Goal: Information Seeking & Learning: Check status

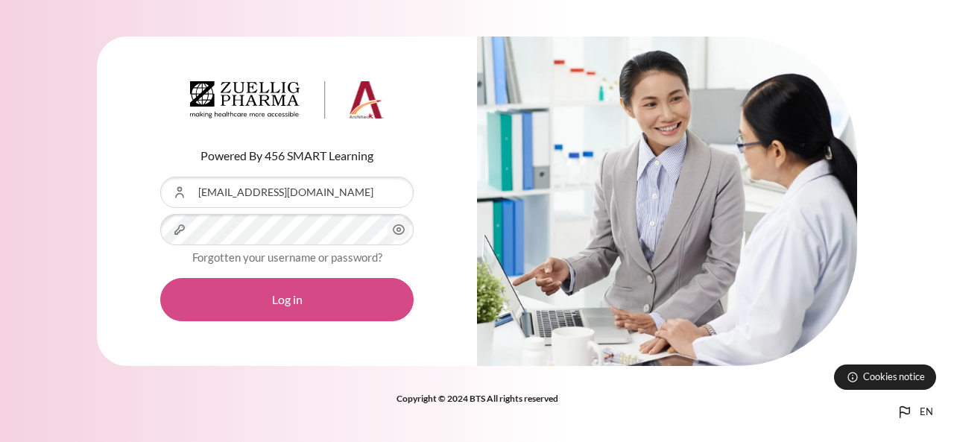
click at [258, 299] on button "Log in" at bounding box center [286, 299] width 253 height 43
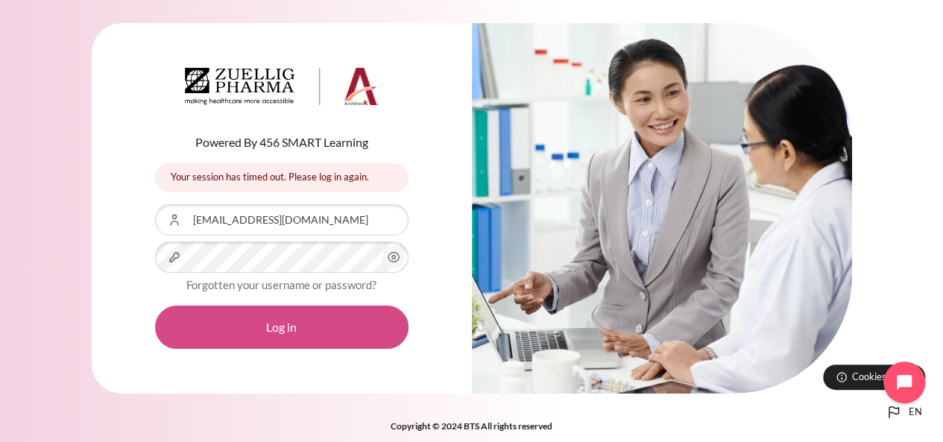
click at [255, 324] on button "Log in" at bounding box center [281, 327] width 253 height 43
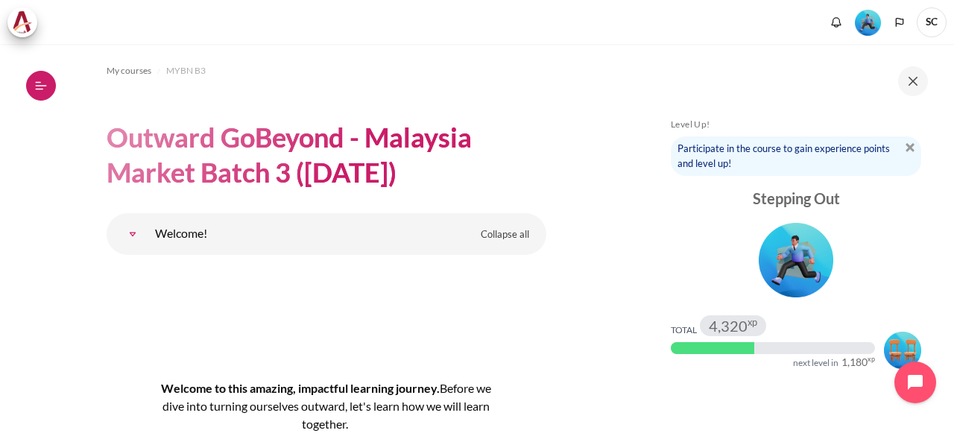
click at [34, 86] on icon at bounding box center [40, 85] width 13 height 13
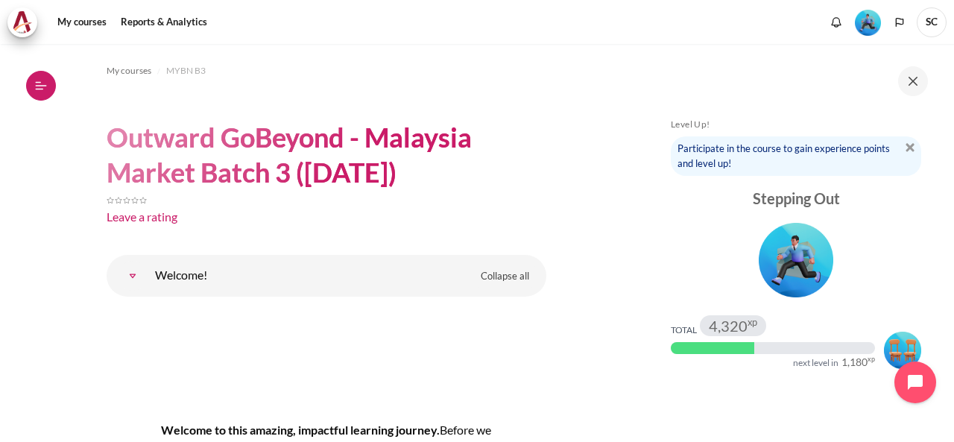
click at [45, 87] on icon at bounding box center [40, 85] width 13 height 13
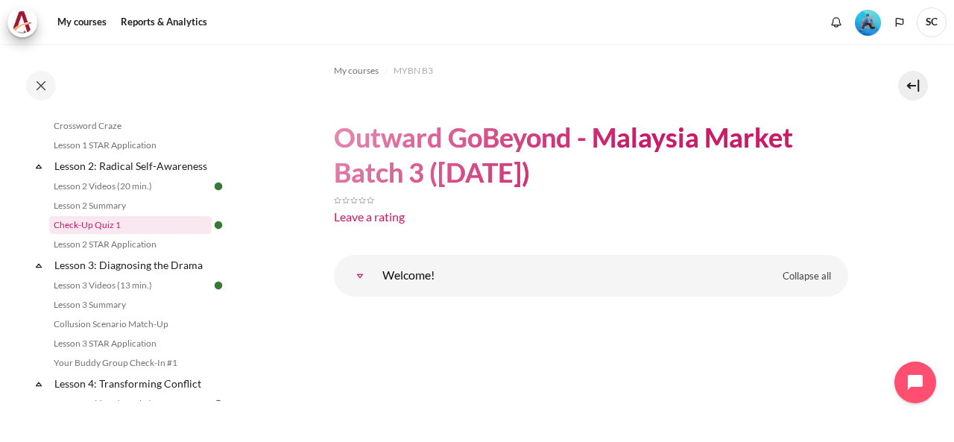
scroll to position [373, 0]
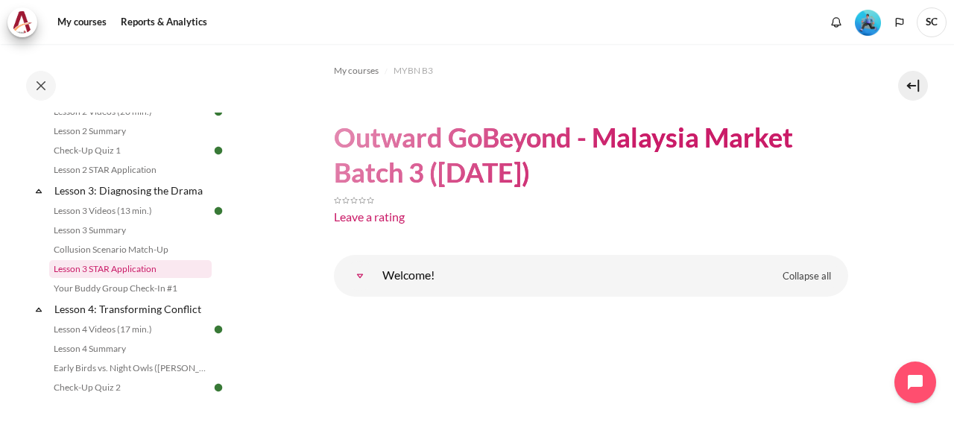
click at [161, 278] on link "Lesson 3 STAR Application" at bounding box center [130, 269] width 163 height 18
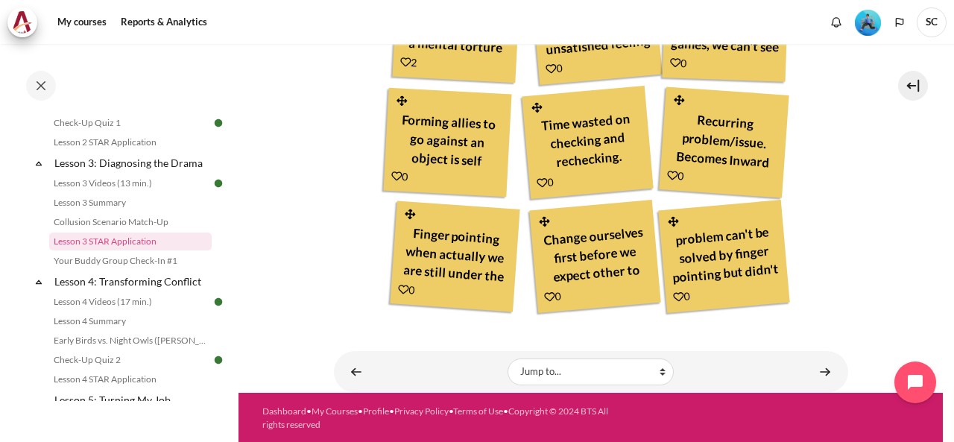
scroll to position [721, 0]
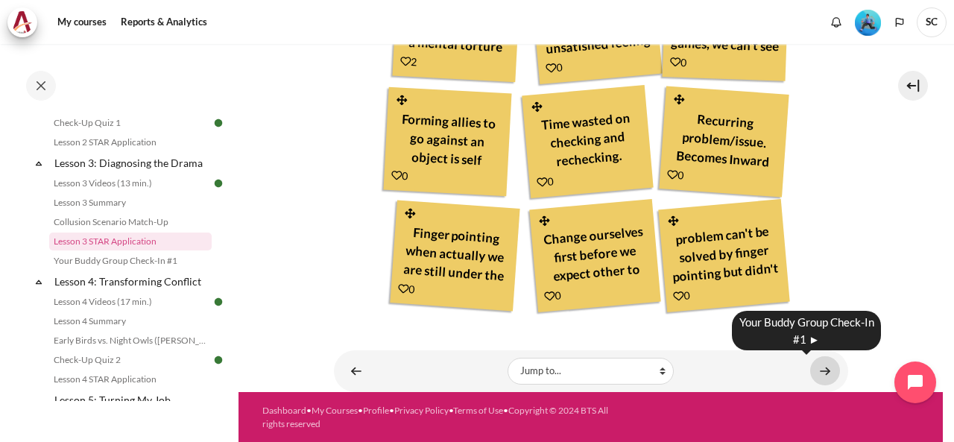
click at [810, 369] on link "Content" at bounding box center [825, 370] width 30 height 29
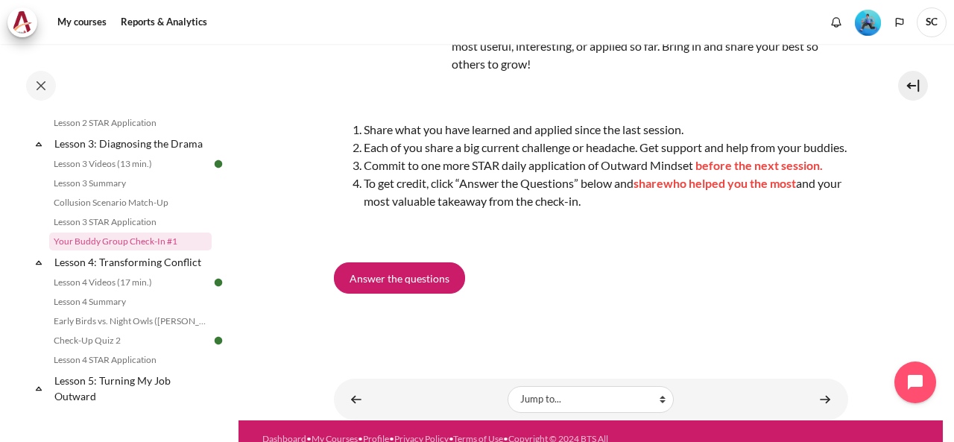
scroll to position [224, 0]
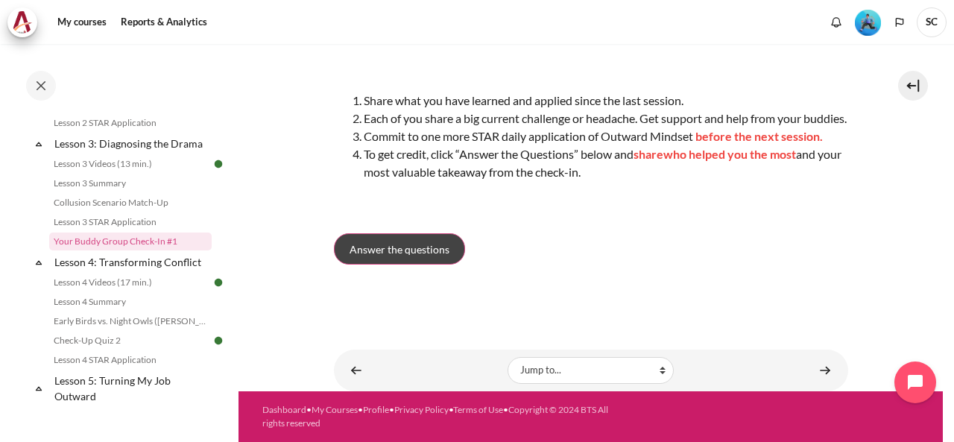
click at [441, 265] on link "Answer the questions" at bounding box center [399, 248] width 131 height 31
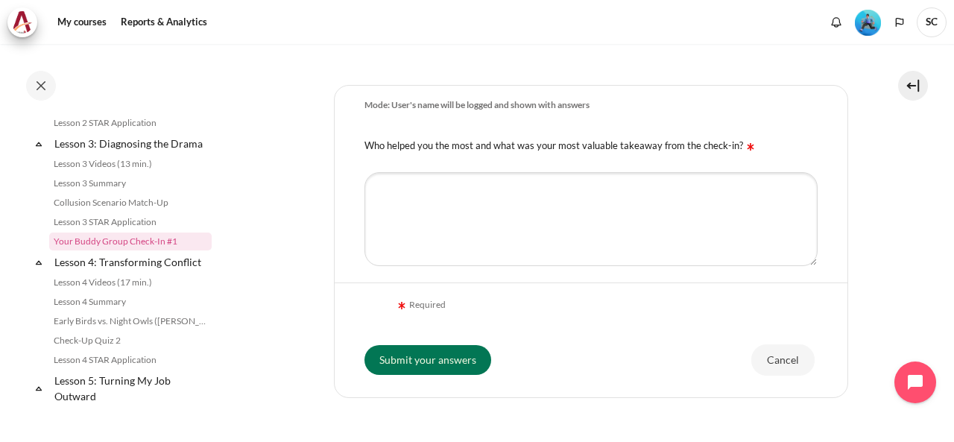
scroll to position [373, 0]
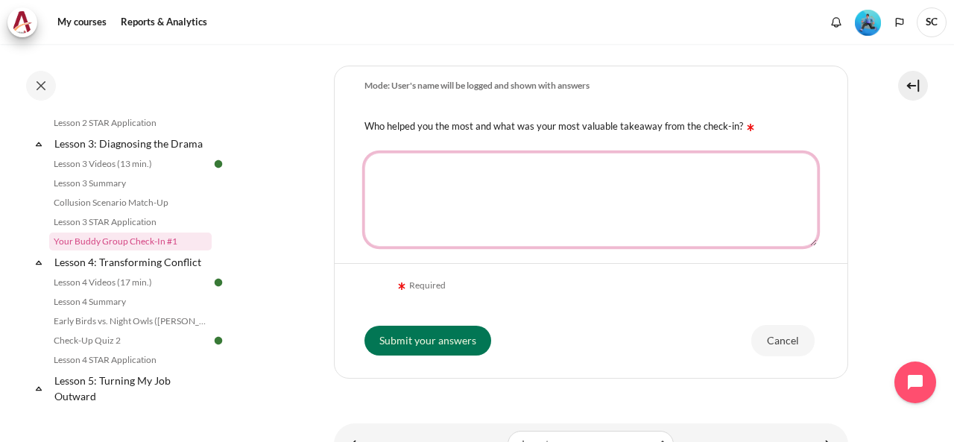
click at [488, 202] on textarea "Who helped you the most and what was your most valuable takeaway from the check…" at bounding box center [591, 200] width 453 height 94
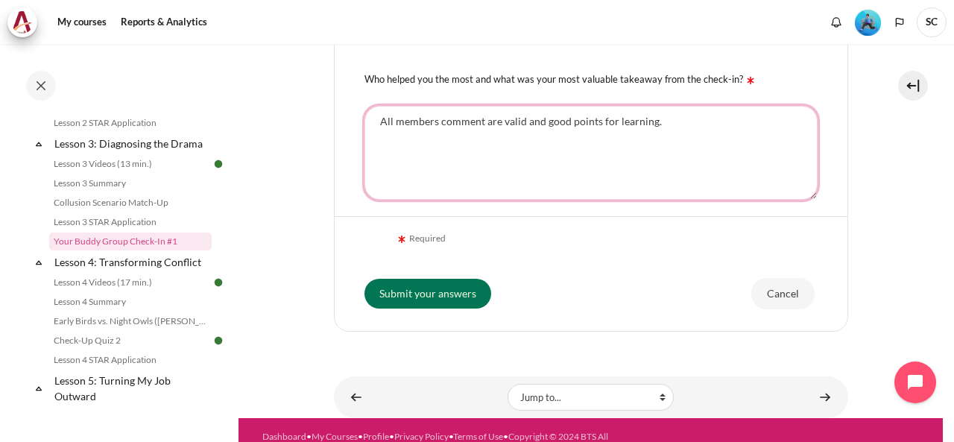
scroll to position [388, 0]
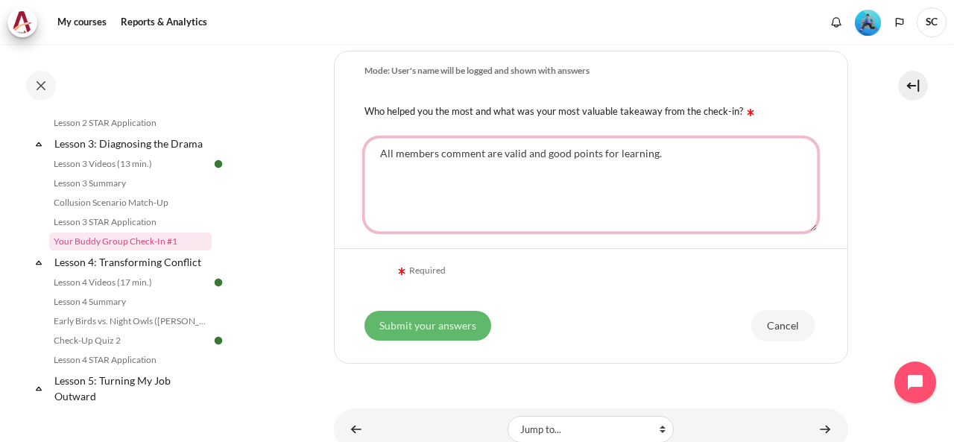
type textarea "All members comment are valid and good points for learning."
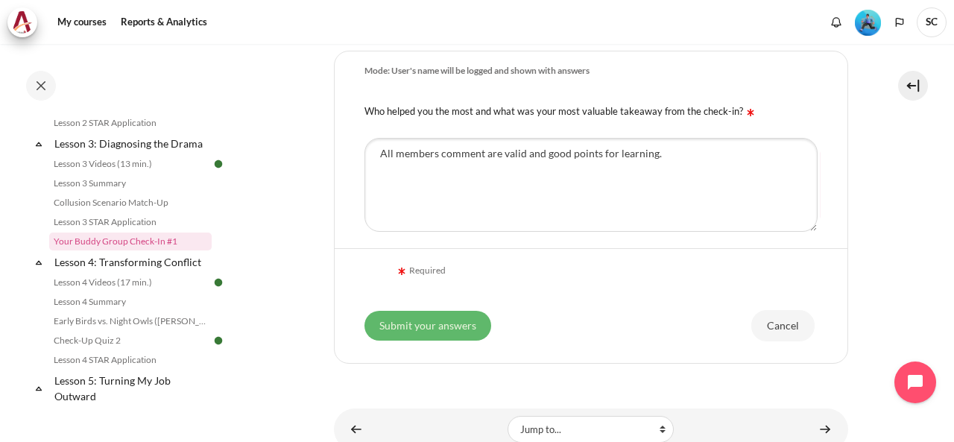
click at [429, 341] on input "Submit your answers" at bounding box center [428, 326] width 127 height 30
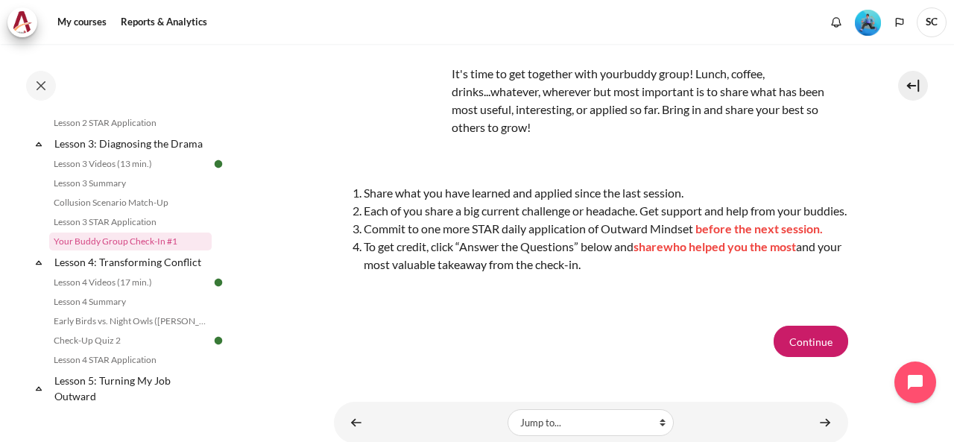
scroll to position [218, 0]
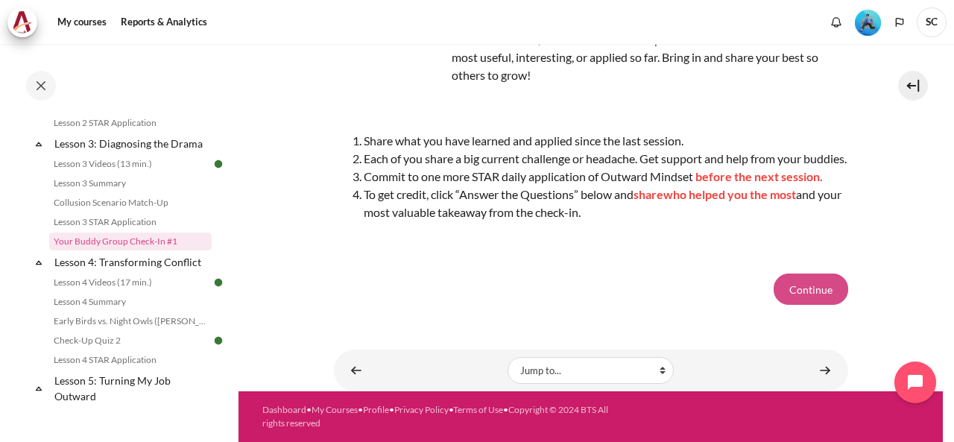
click at [810, 293] on button "Continue" at bounding box center [811, 289] width 75 height 31
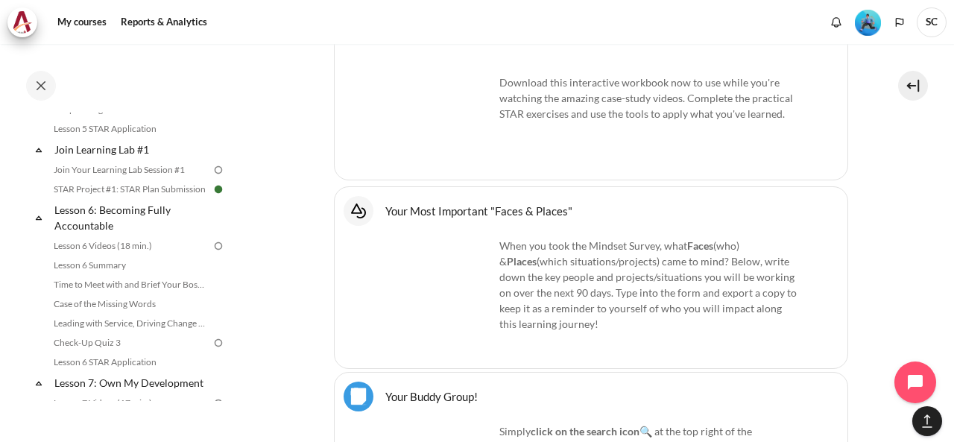
scroll to position [746, 0]
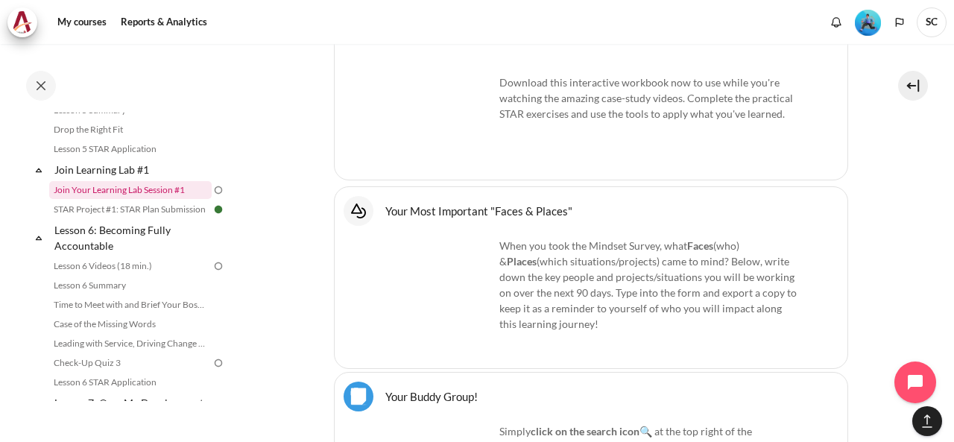
click at [177, 199] on link "Join Your Learning Lab Session #1" at bounding box center [130, 190] width 163 height 18
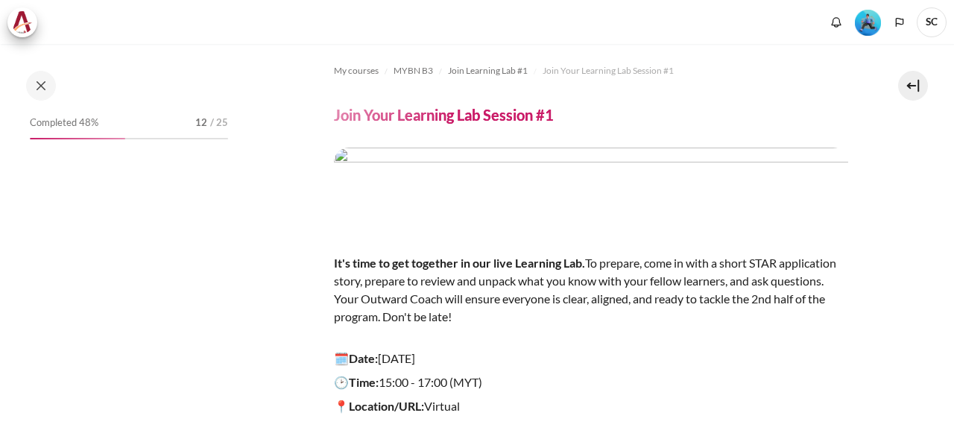
scroll to position [694, 0]
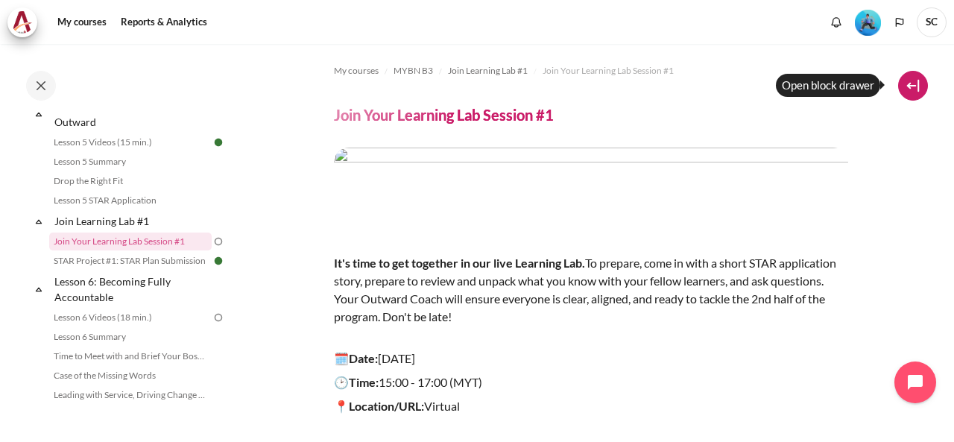
click at [918, 91] on button at bounding box center [913, 86] width 30 height 30
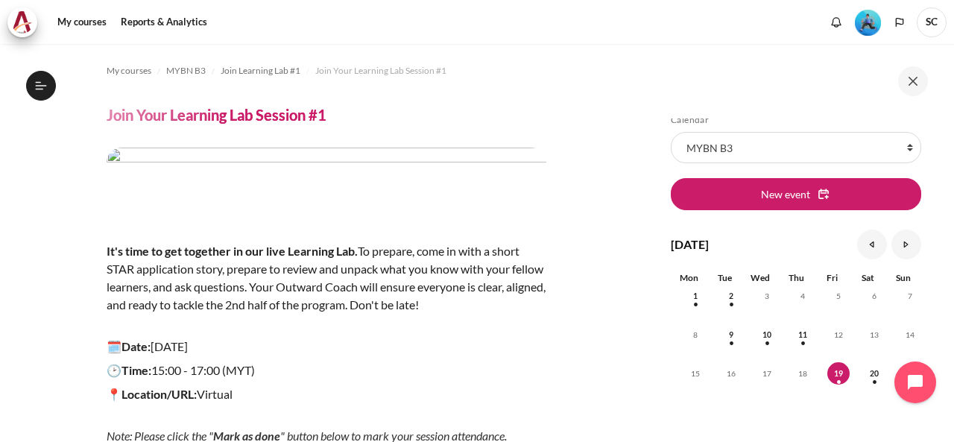
scroll to position [0, 0]
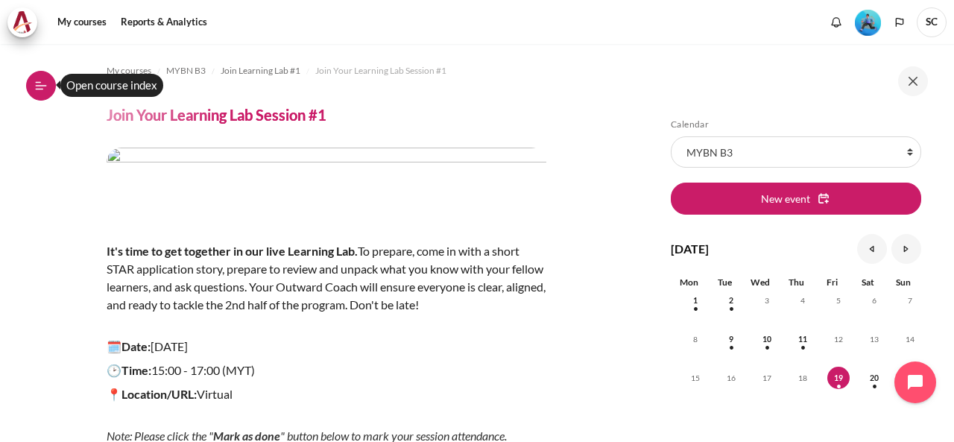
click at [36, 86] on icon at bounding box center [41, 85] width 11 height 1
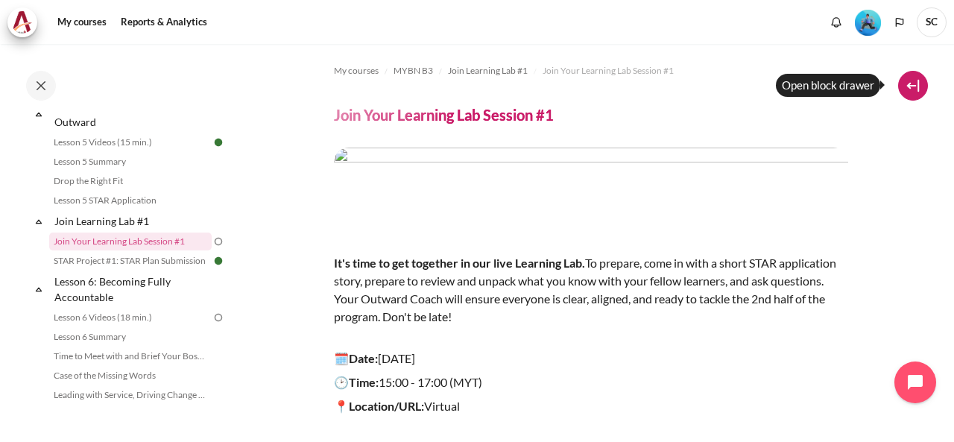
click at [914, 89] on button at bounding box center [913, 86] width 30 height 30
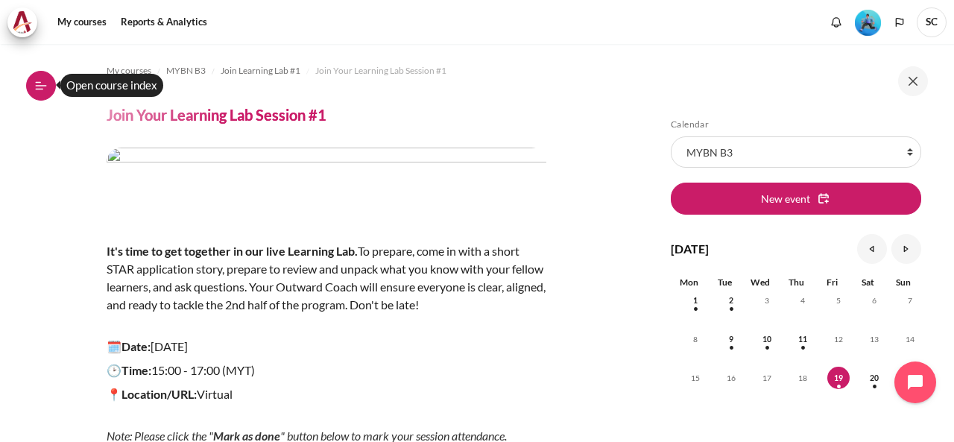
click at [34, 83] on button "Open course index" at bounding box center [41, 86] width 30 height 30
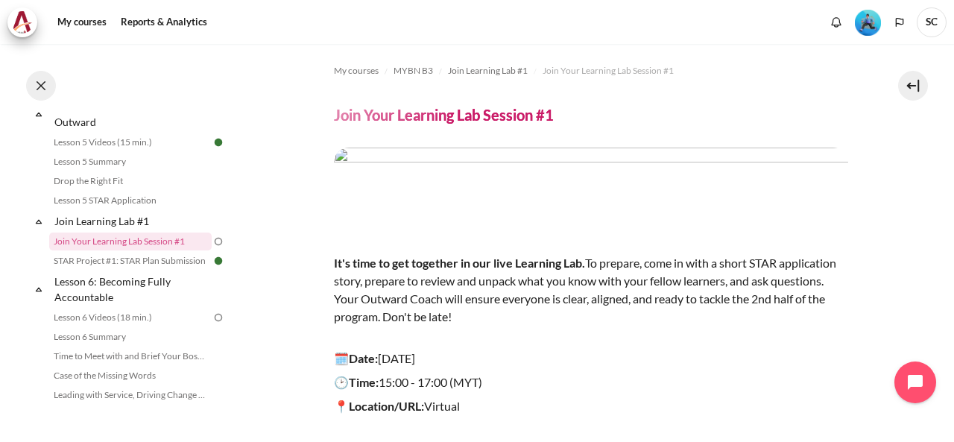
click at [48, 79] on button at bounding box center [41, 86] width 30 height 30
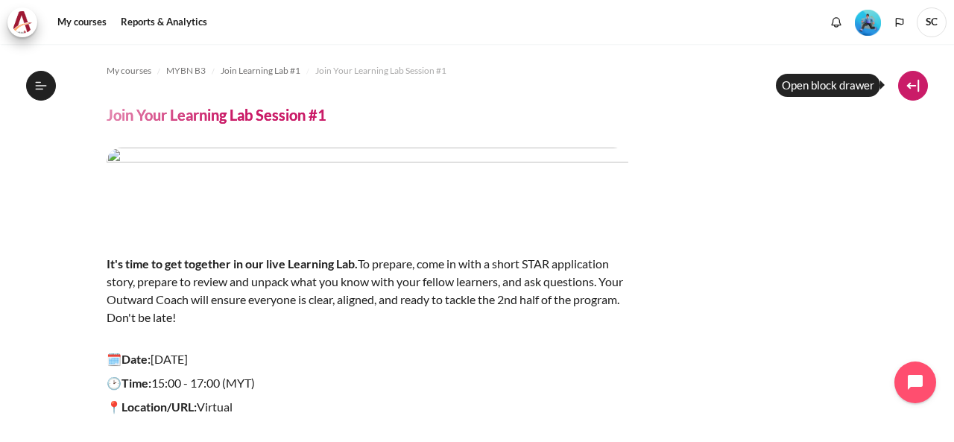
click at [914, 87] on button at bounding box center [913, 86] width 30 height 30
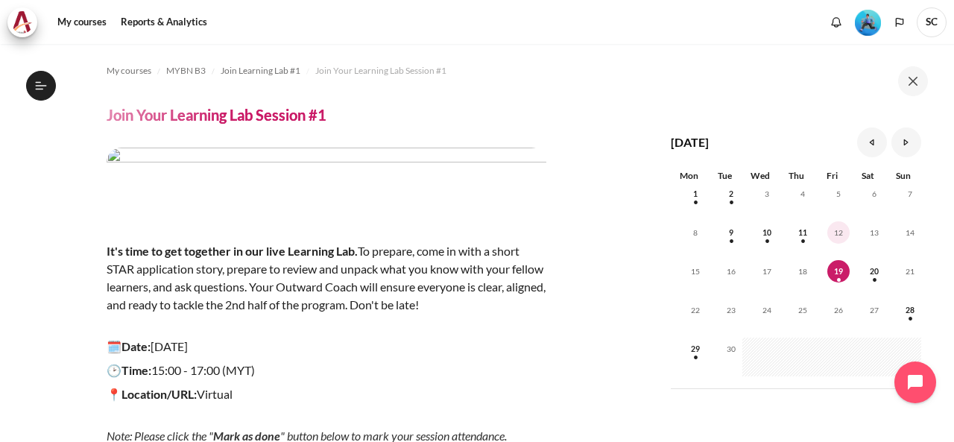
scroll to position [140, 0]
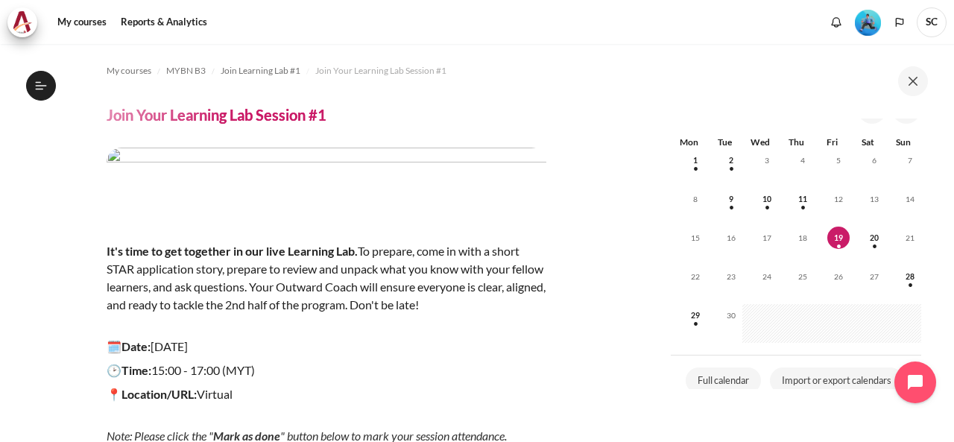
click at [860, 21] on img "Level #3" at bounding box center [868, 23] width 26 height 26
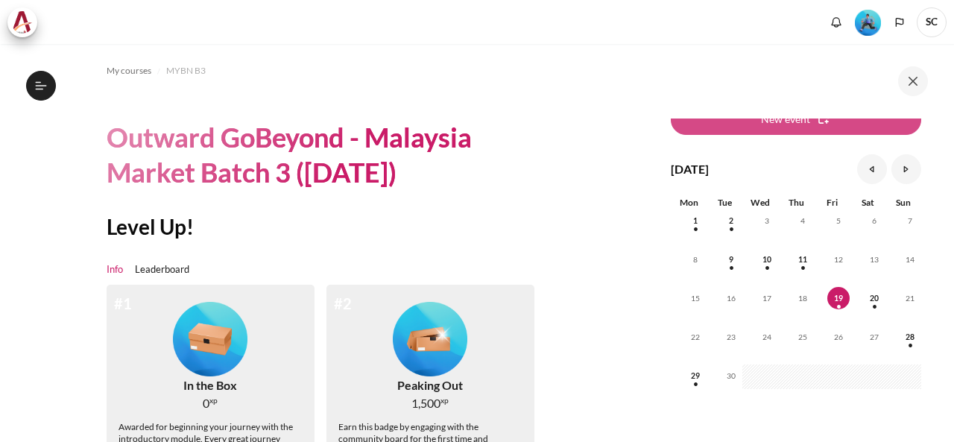
scroll to position [140, 0]
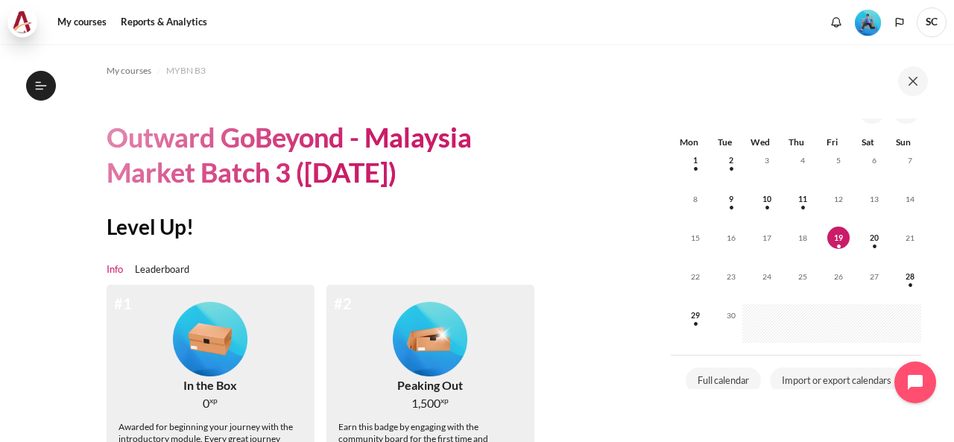
click at [21, 17] on img at bounding box center [22, 22] width 21 height 22
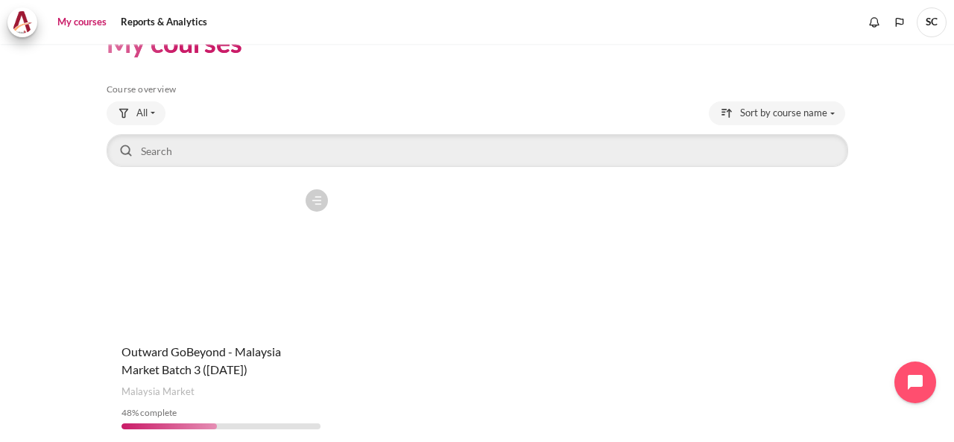
scroll to position [75, 0]
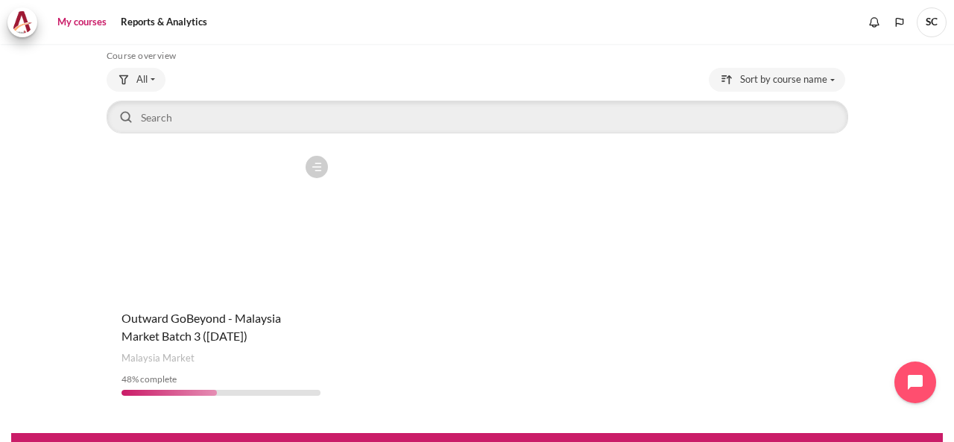
click at [256, 250] on figure "Content" at bounding box center [222, 222] width 230 height 149
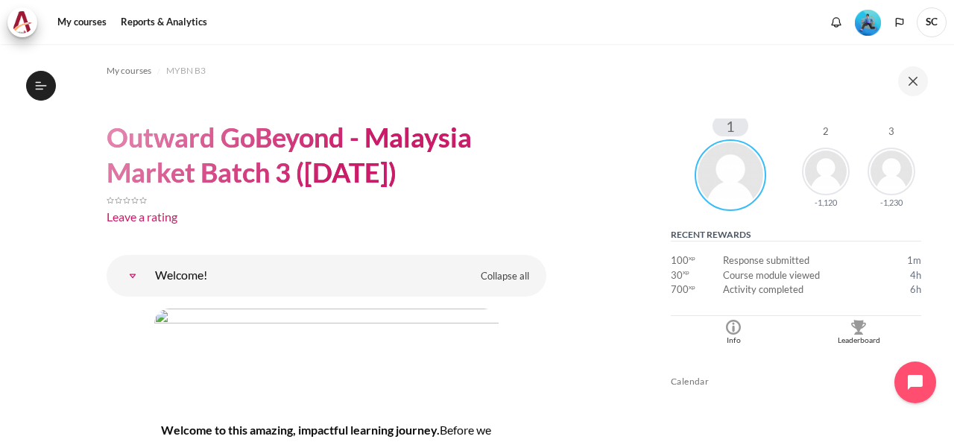
scroll to position [298, 0]
click at [859, 330] on img "Blocks" at bounding box center [858, 325] width 15 height 15
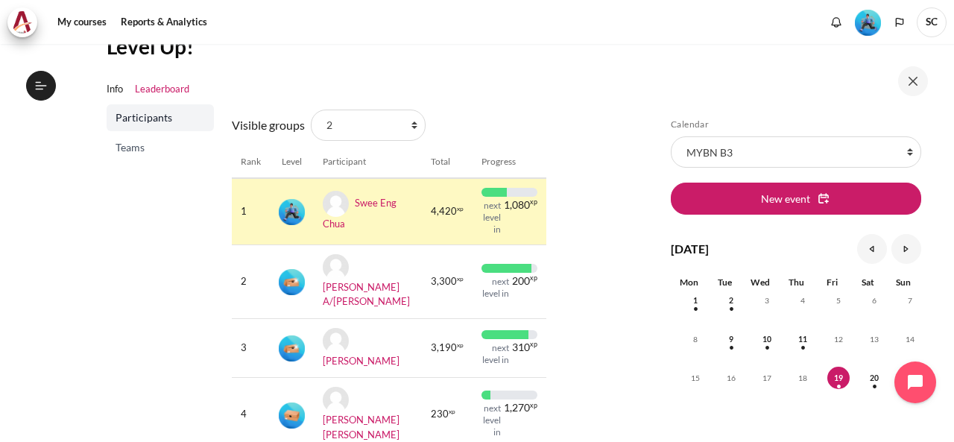
scroll to position [75, 0]
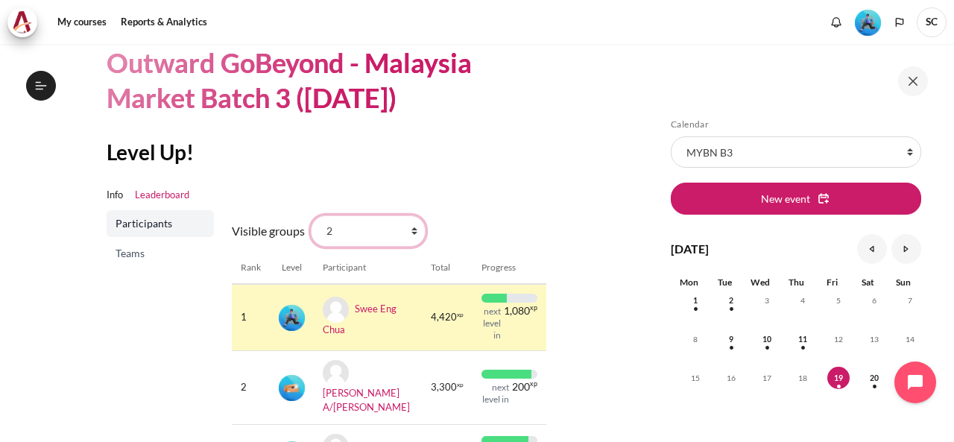
click at [409, 233] on select "All participants 2 1 3 3 4" at bounding box center [368, 230] width 115 height 31
select select "4961"
click at [311, 215] on select "All participants 2 1 3 3 4" at bounding box center [368, 230] width 115 height 31
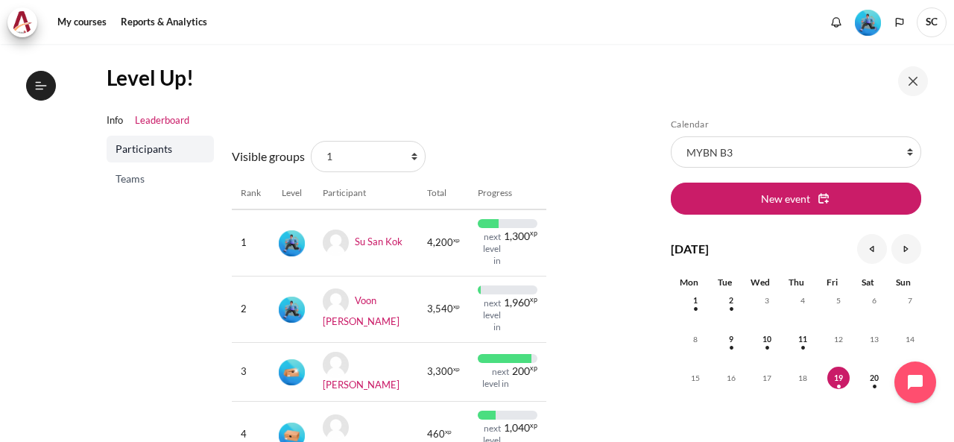
scroll to position [224, 0]
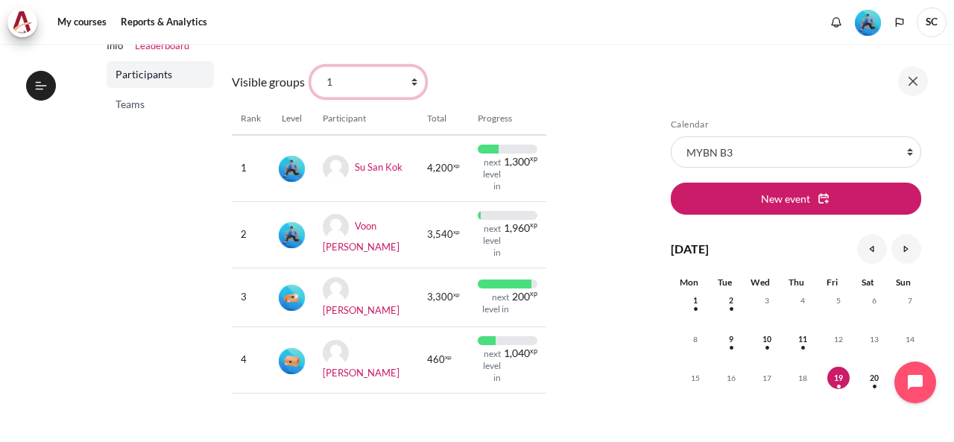
click at [408, 83] on select "All participants 2 1 3 3 4" at bounding box center [368, 81] width 115 height 31
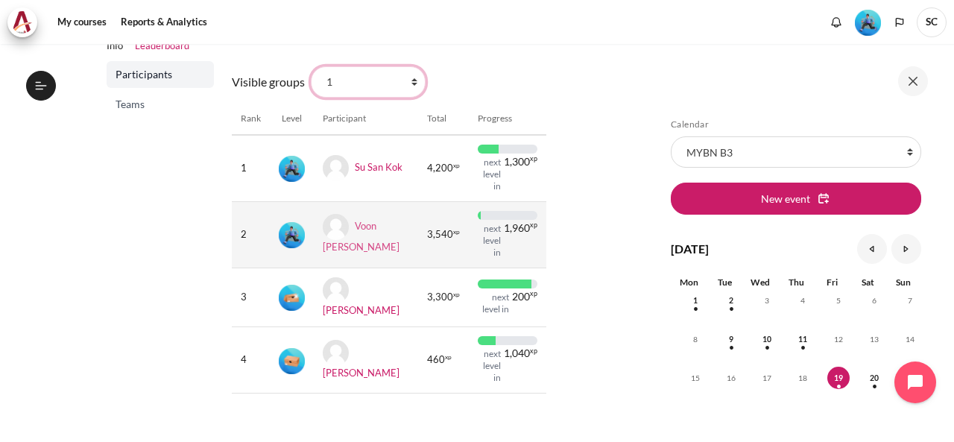
select select "4963"
click at [311, 66] on select "All participants 2 1 3 3 4" at bounding box center [368, 81] width 115 height 31
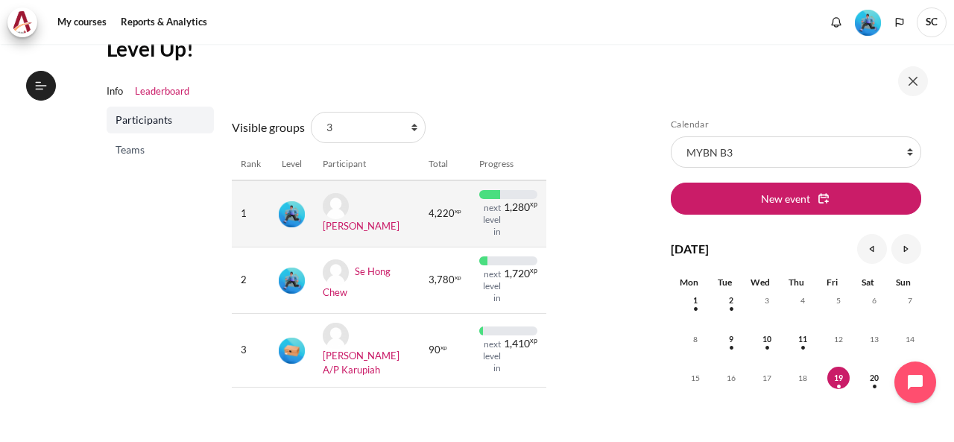
scroll to position [201, 0]
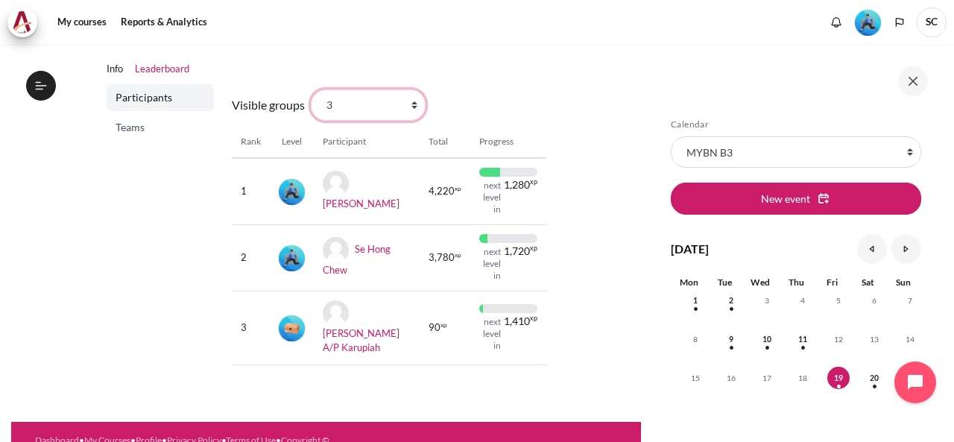
click at [413, 109] on select "All participants 2 1 3 3 4" at bounding box center [368, 104] width 115 height 31
select select "4964"
click at [311, 89] on select "All participants 2 1 3 3 4" at bounding box center [368, 104] width 115 height 31
